Goal: Information Seeking & Learning: Learn about a topic

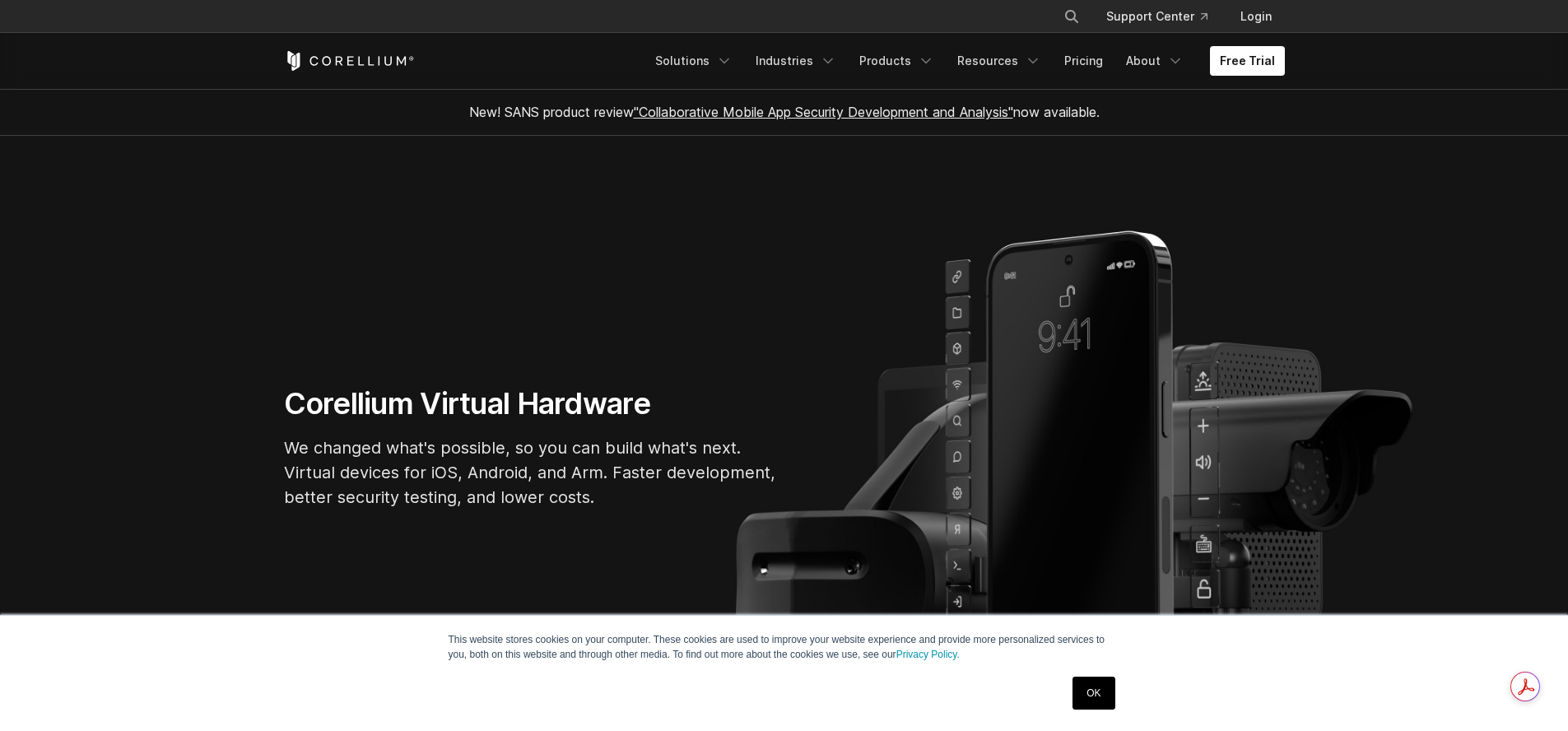
click at [1125, 687] on div "This website stores cookies on your computer. These cookies are used to improve…" at bounding box center [784, 673] width 823 height 116
click at [1114, 690] on div "OK" at bounding box center [1093, 693] width 52 height 43
click at [1096, 695] on link "OK" at bounding box center [1093, 693] width 42 height 33
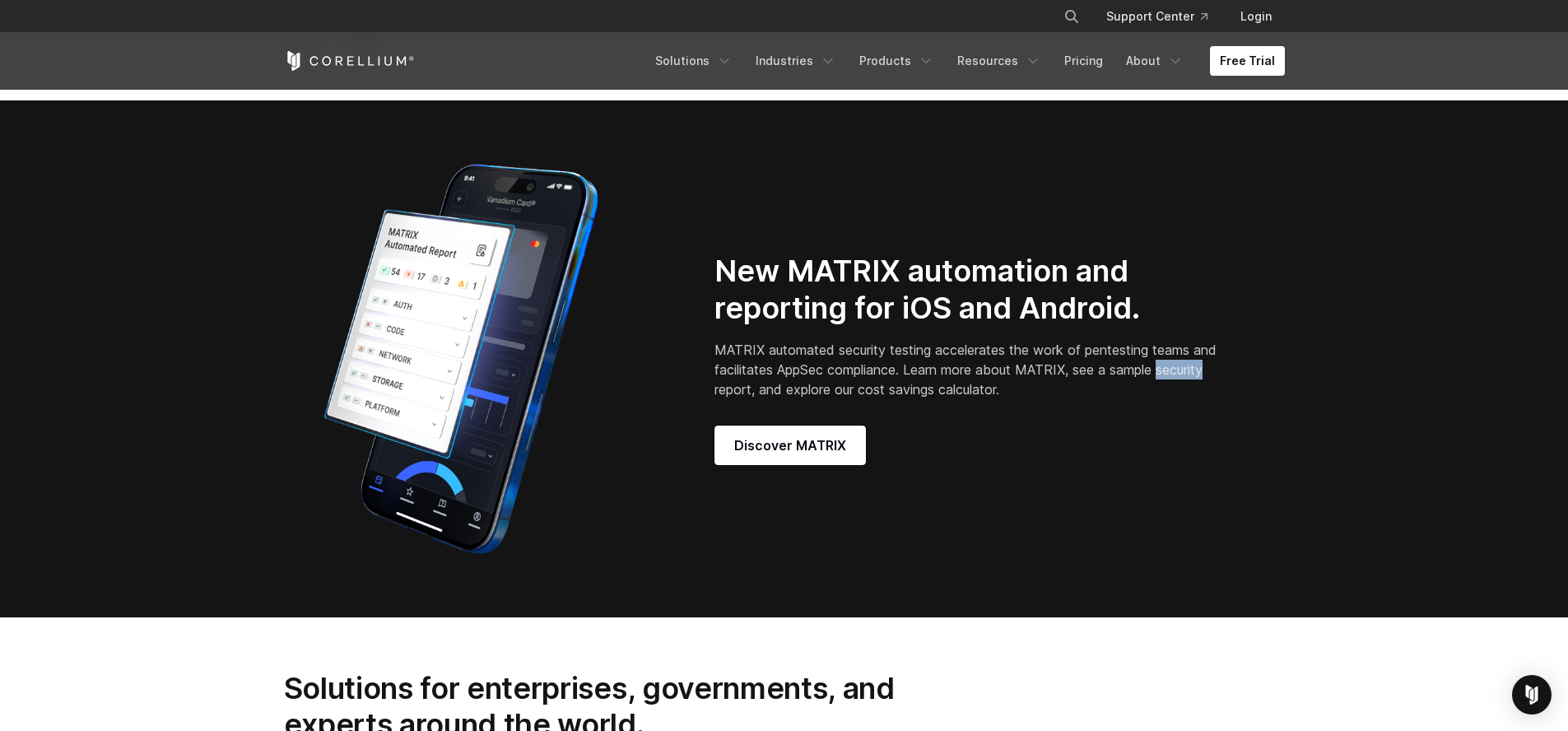
scroll to position [3868, 0]
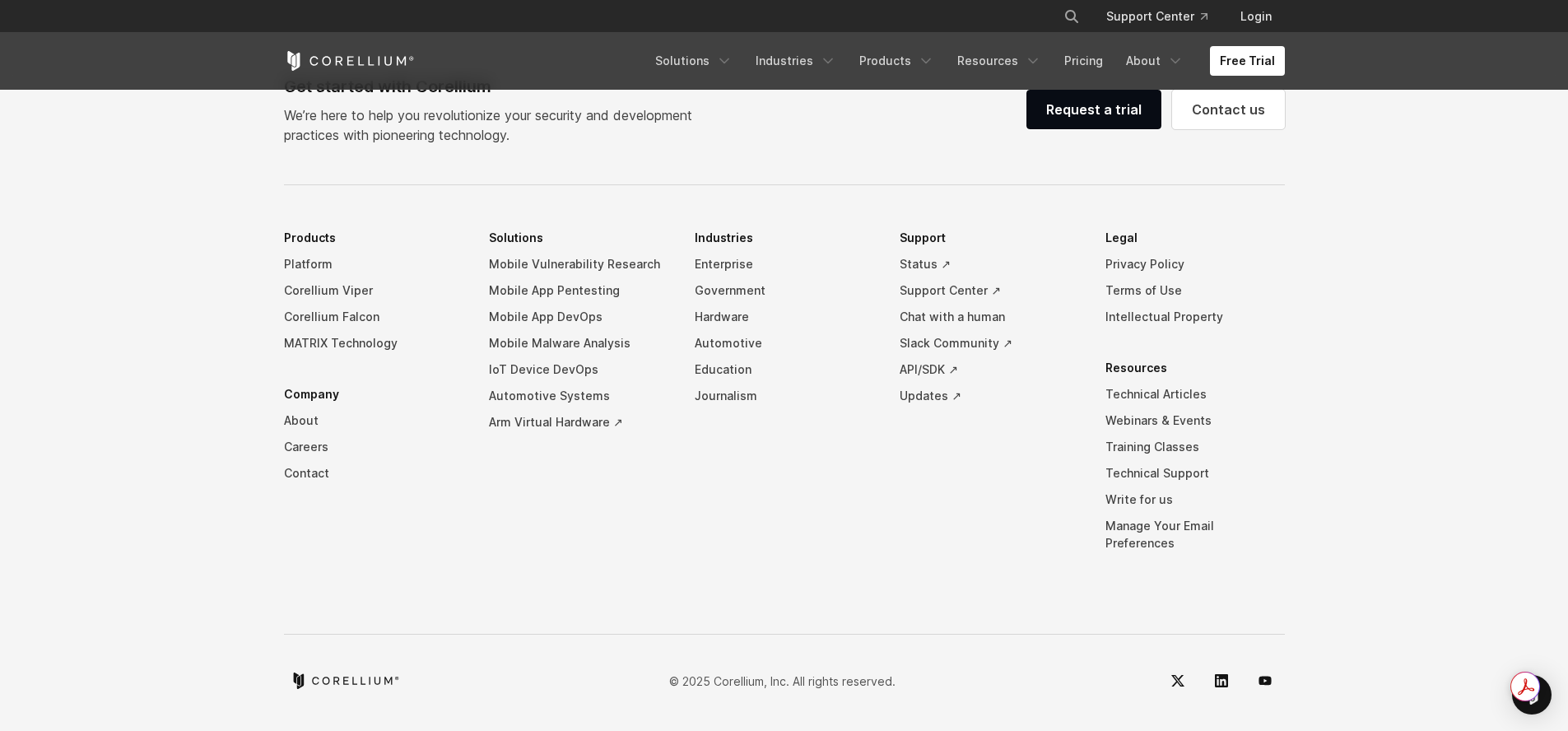
click at [917, 550] on li "Support Status ↗ Support Center ↗ Chat with a human Slack Community ↗ API/SDK ↗…" at bounding box center [989, 403] width 180 height 357
click at [1130, 277] on link "Privacy Policy" at bounding box center [1195, 264] width 180 height 27
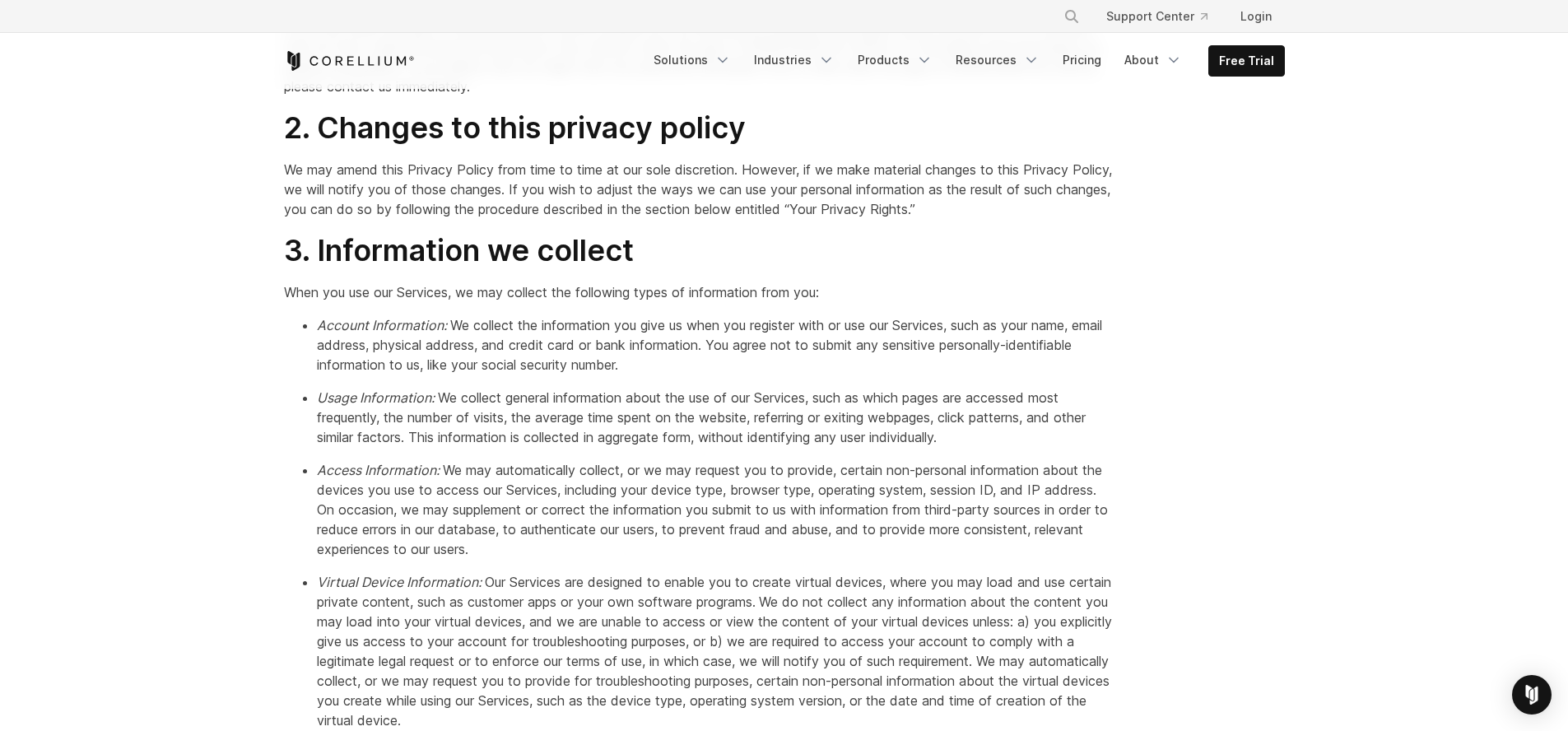
scroll to position [1748, 0]
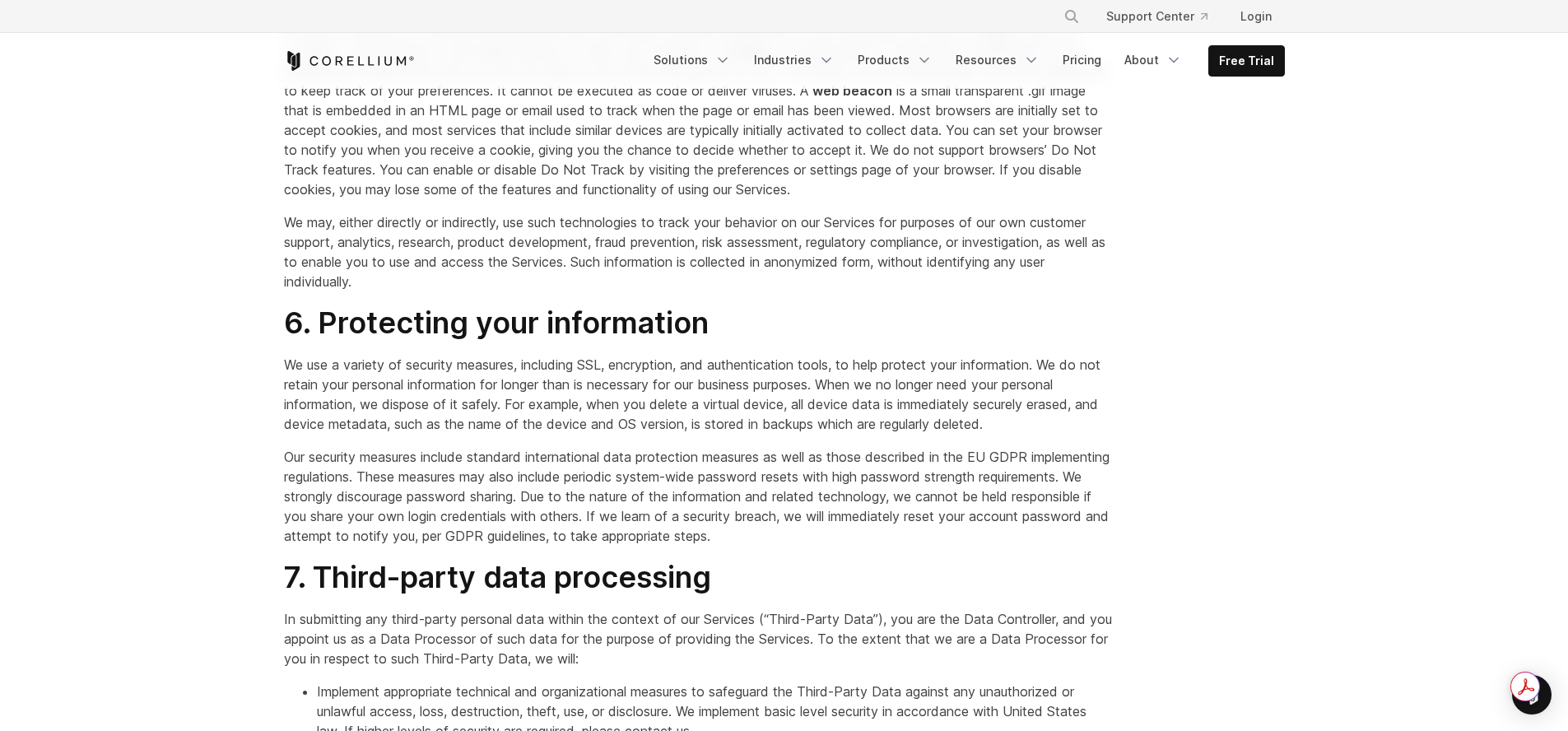
click at [879, 492] on p "Our security measures include standard international data protection measures a…" at bounding box center [698, 496] width 829 height 99
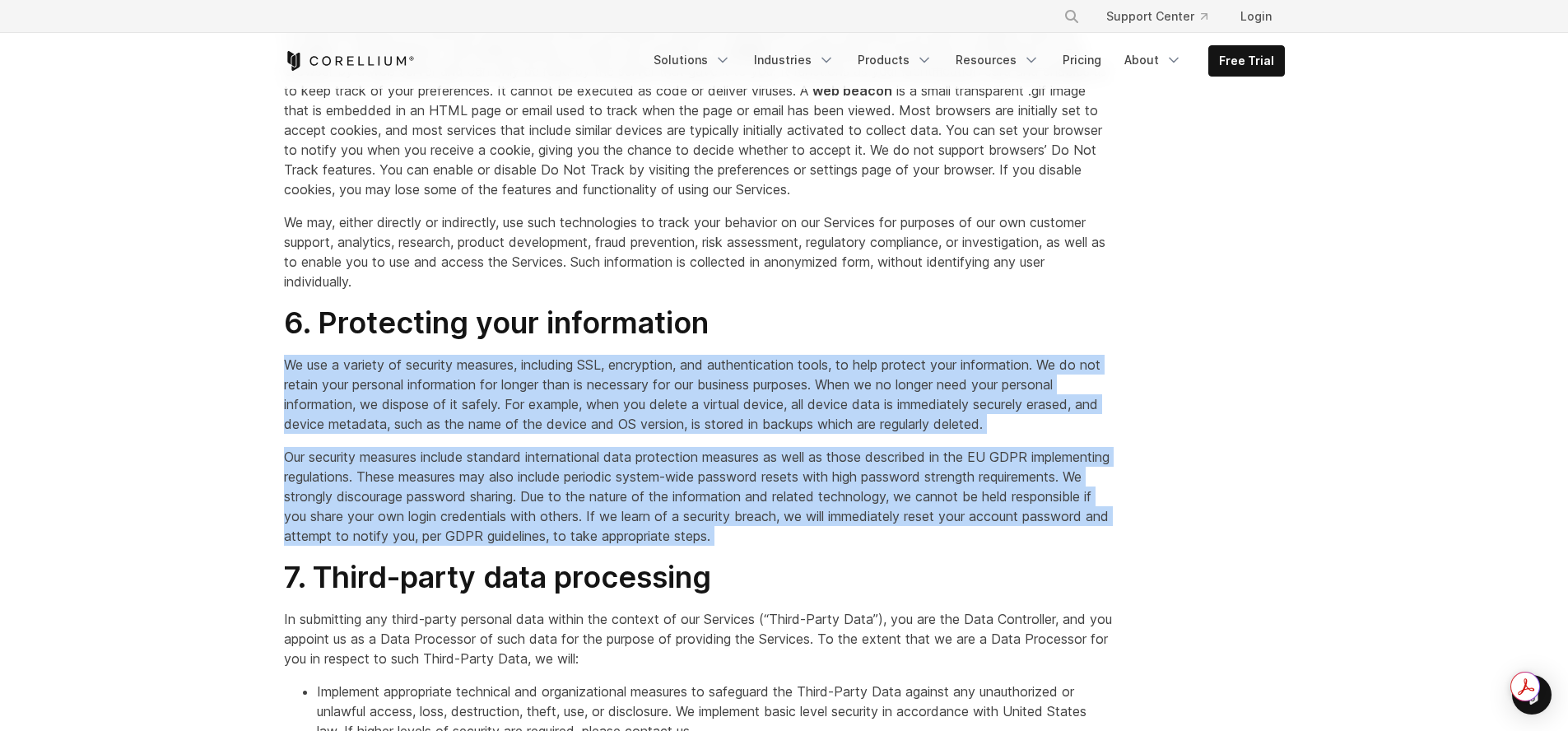
drag, startPoint x: 892, startPoint y: 554, endPoint x: 370, endPoint y: 340, distance: 564.2
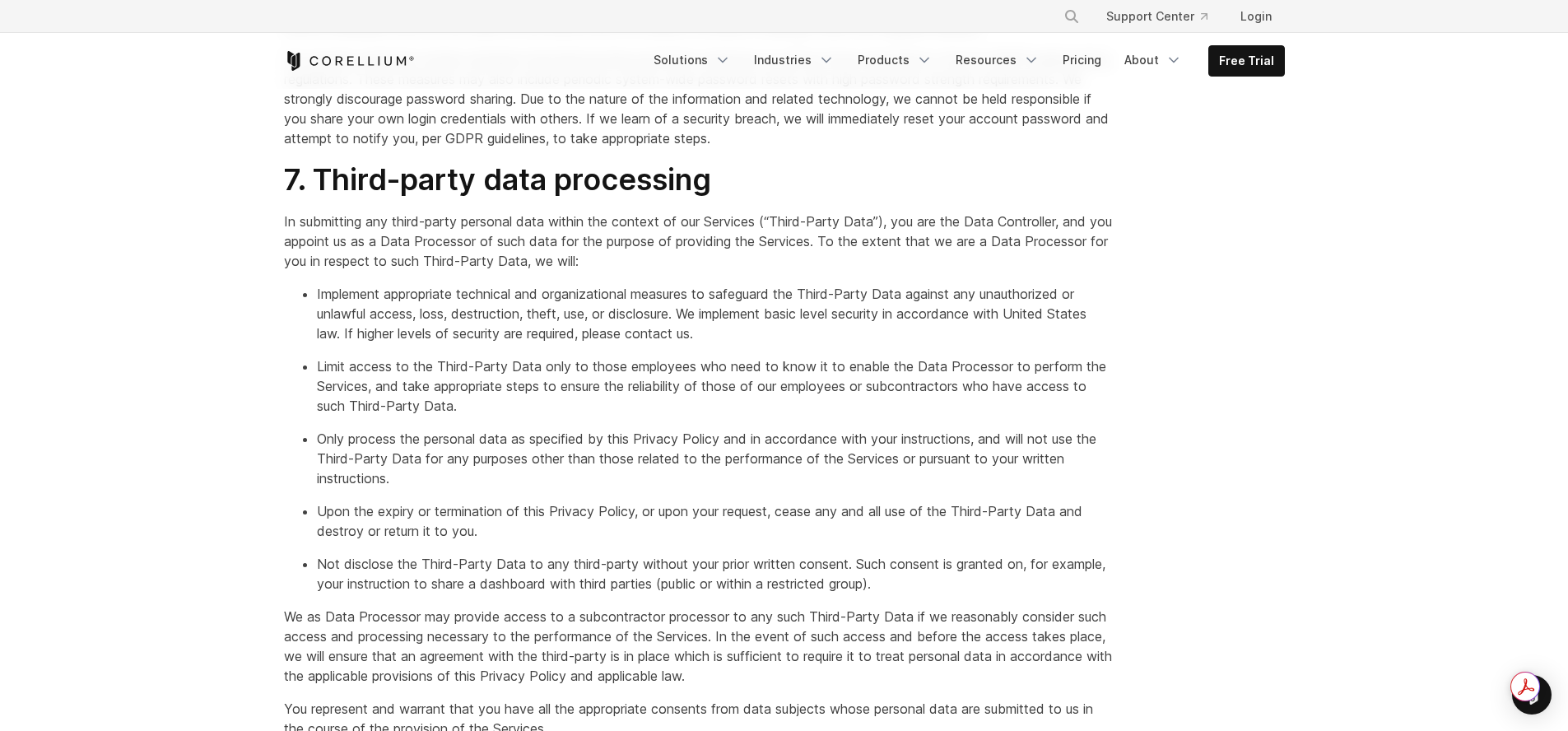
scroll to position [2229, 0]
